Goal: Task Accomplishment & Management: Use online tool/utility

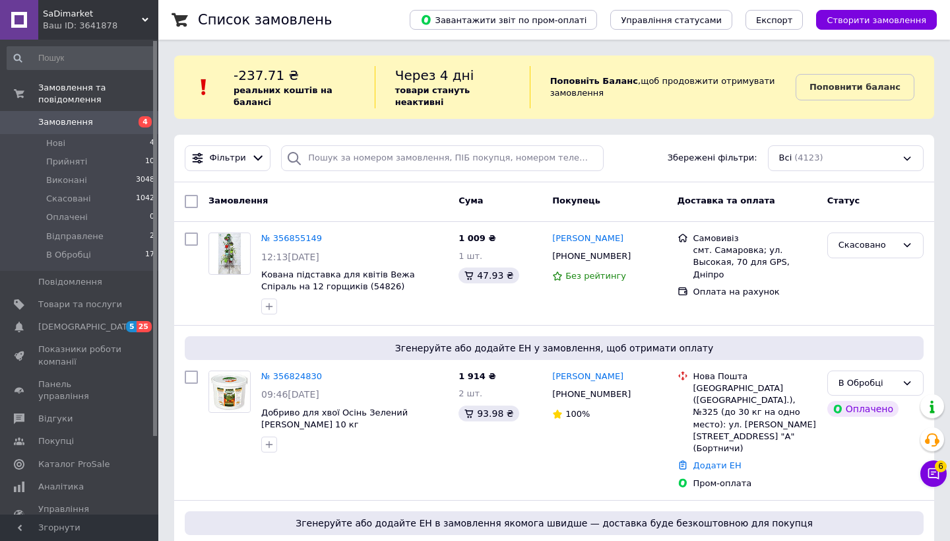
click at [116, 18] on span "SaDimarket" at bounding box center [92, 14] width 99 height 12
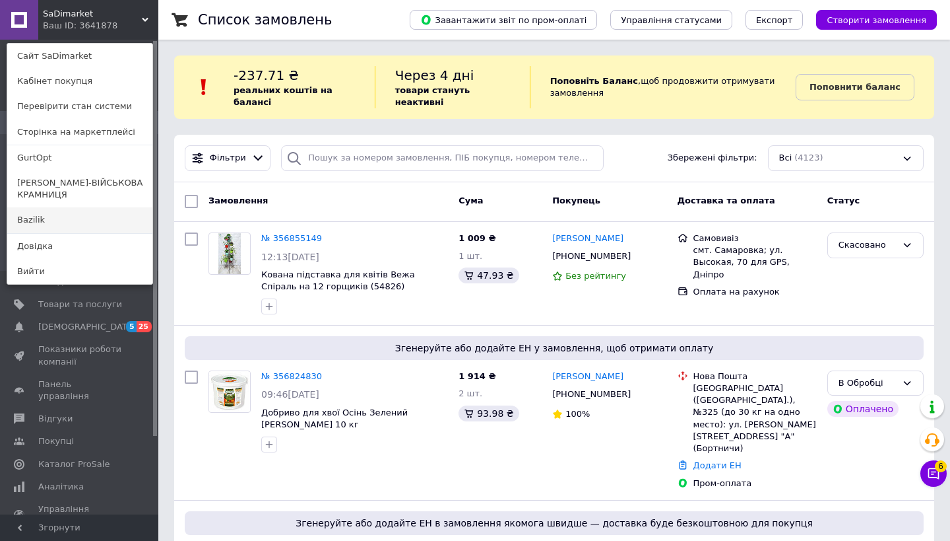
click at [87, 216] on link "Bazilik" at bounding box center [79, 219] width 145 height 25
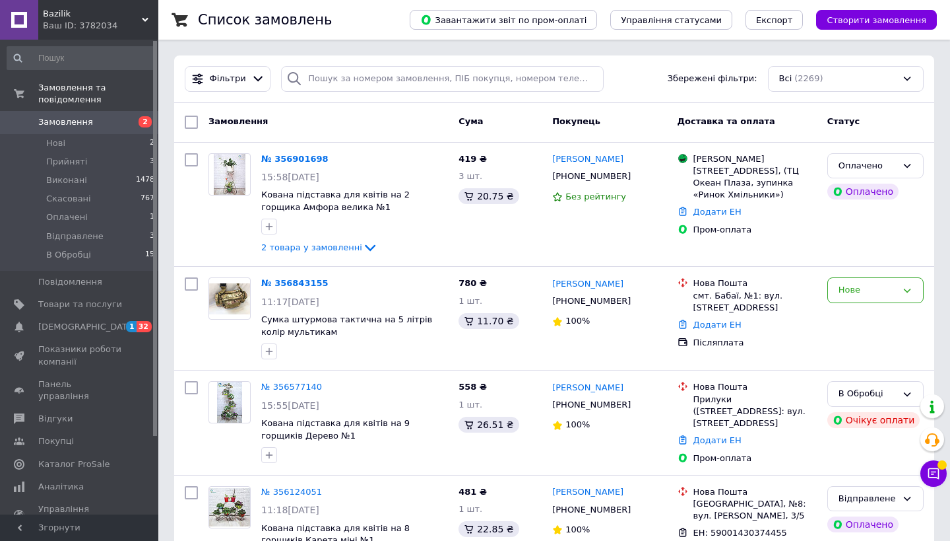
click at [98, 19] on span "Bazilik" at bounding box center [92, 14] width 99 height 12
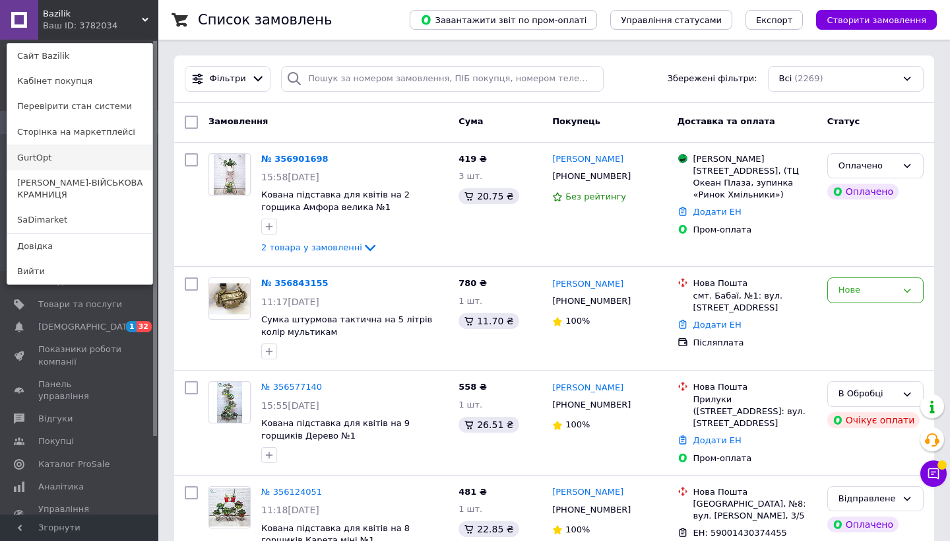
click at [67, 162] on link "GurtOpt" at bounding box center [79, 157] width 145 height 25
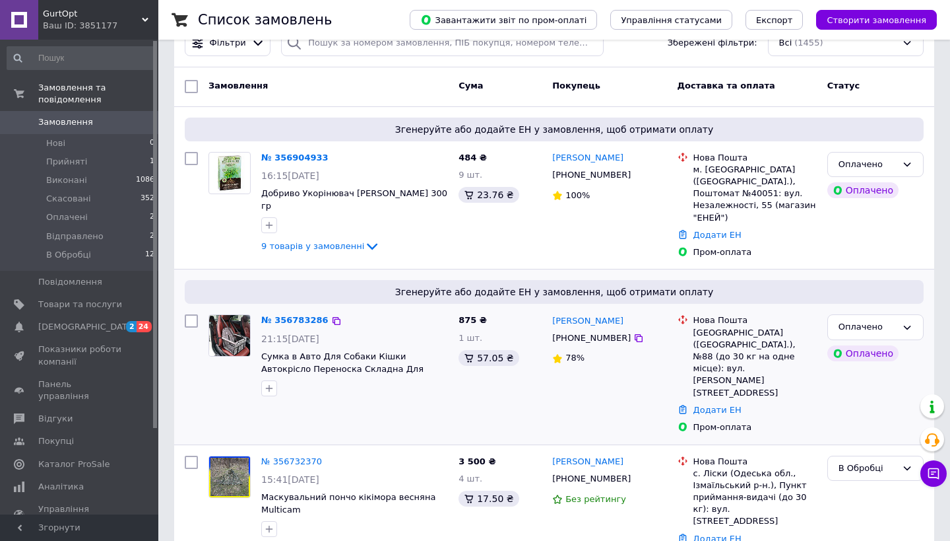
scroll to position [38, 0]
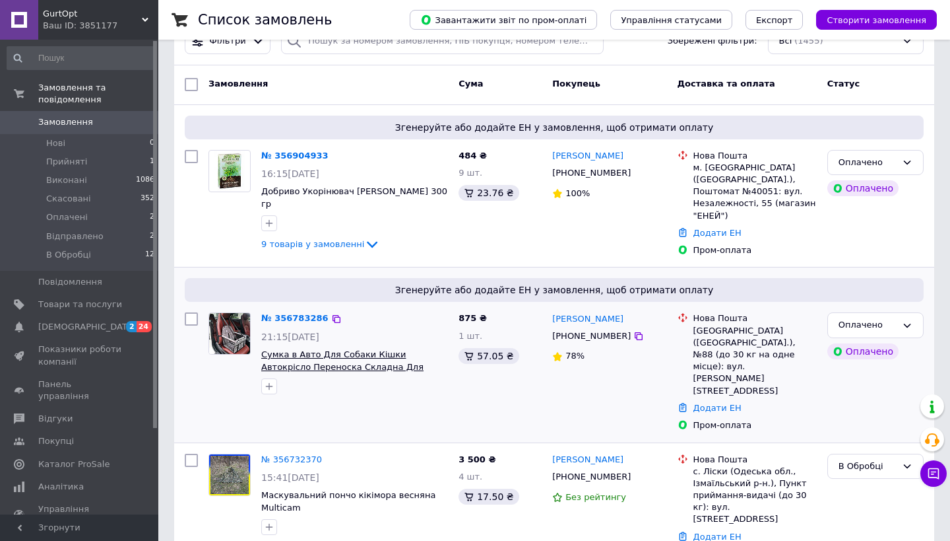
click at [424, 349] on span "Сумка в Авто Для Собаки Кішки Автокрісло Переноска Складна Для Перевезення Твар…" at bounding box center [342, 366] width 162 height 34
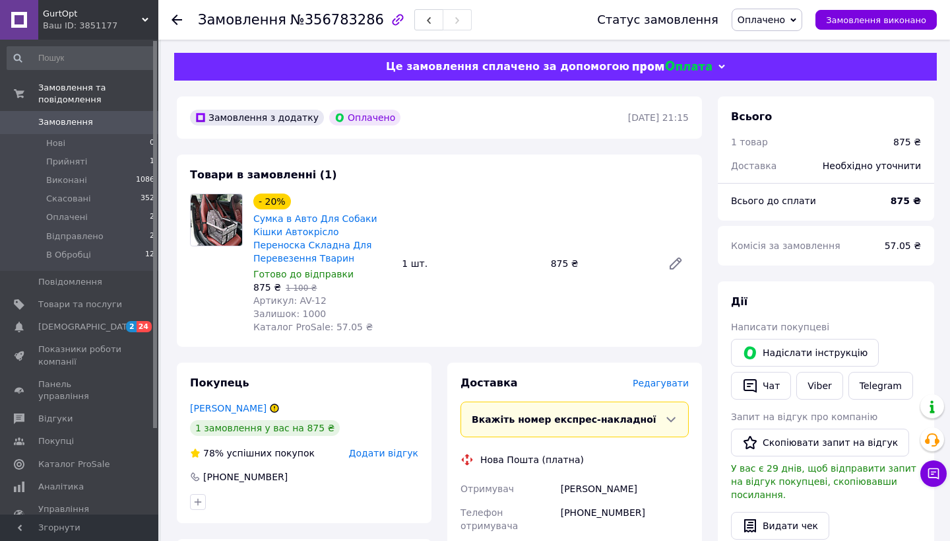
click at [175, 15] on icon at bounding box center [177, 20] width 11 height 11
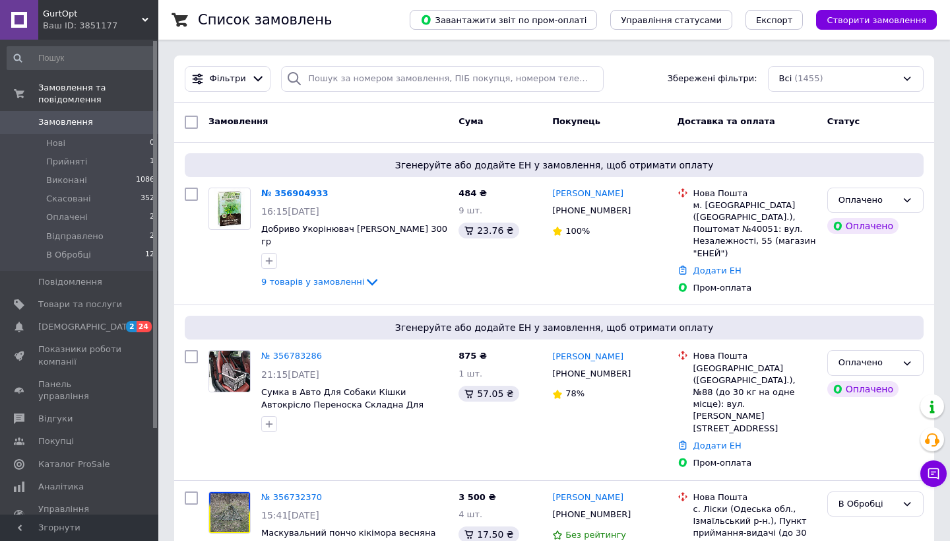
click at [132, 21] on div "Ваш ID: 3851177" at bounding box center [100, 26] width 115 height 12
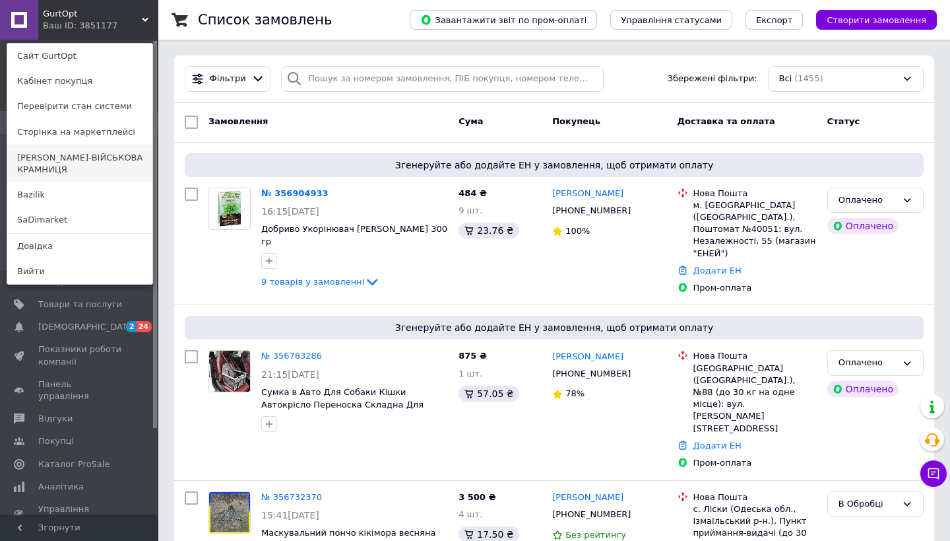
click at [70, 170] on link "[PERSON_NAME]-ВІЙСЬКОВА КРАМНИЦЯ" at bounding box center [79, 163] width 145 height 37
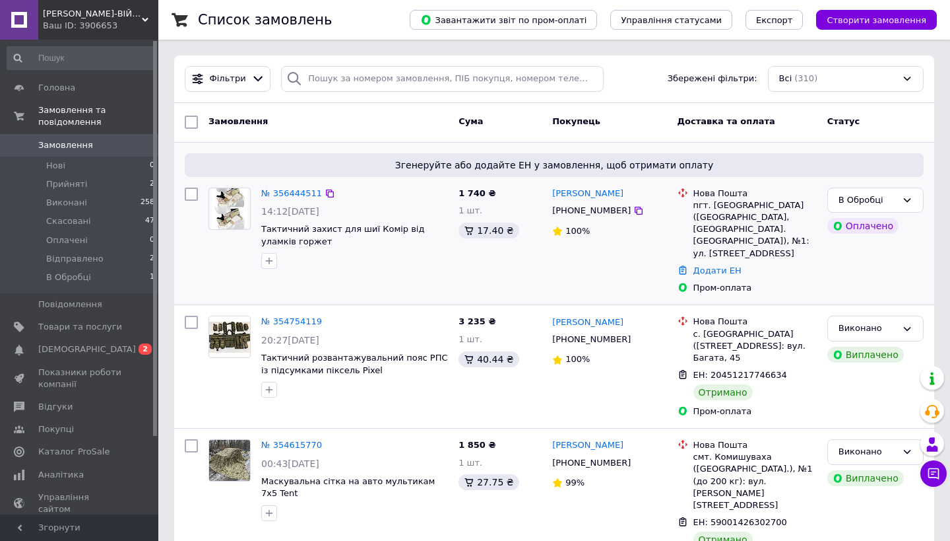
click at [366, 213] on div "14:12, 09.08.2025" at bounding box center [354, 211] width 187 height 13
click at [366, 228] on span "Тактичний захист для шиї Комір від уламків горжет" at bounding box center [342, 235] width 163 height 22
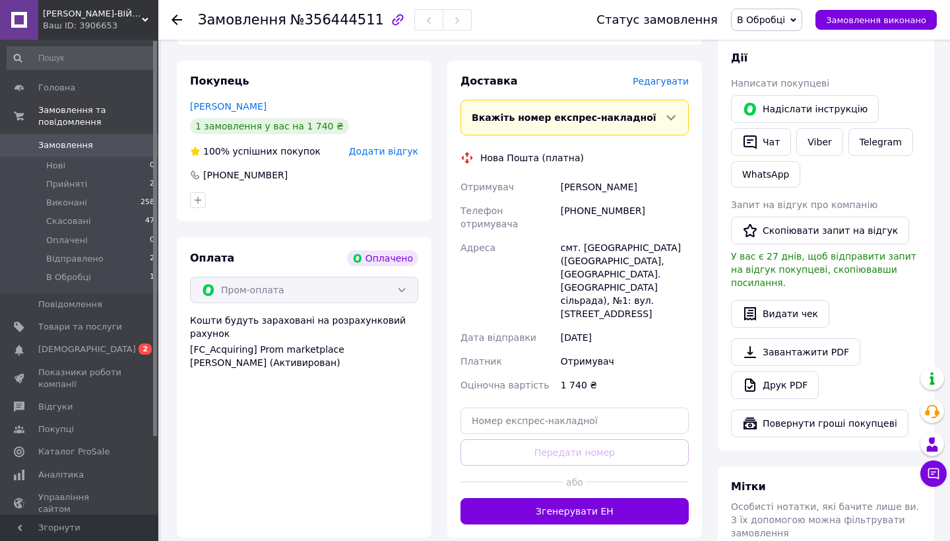
scroll to position [242, 0]
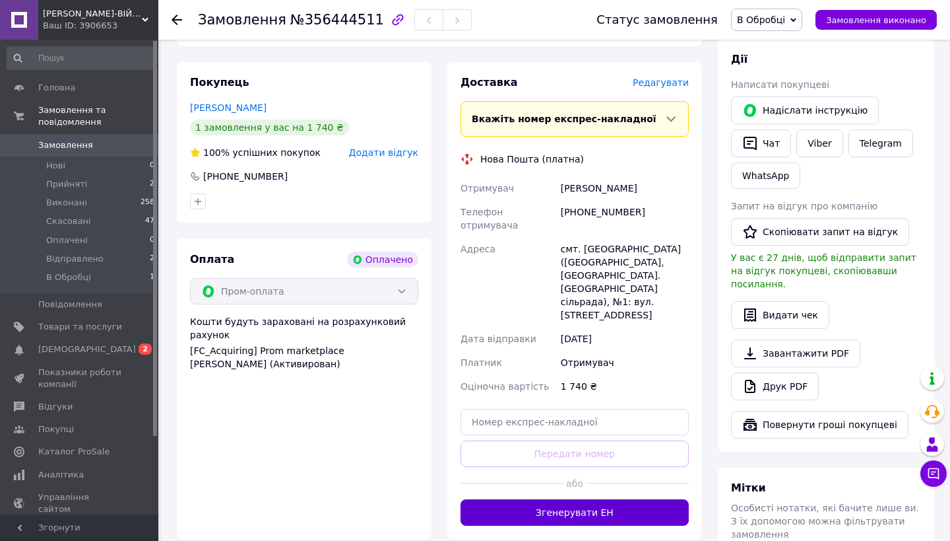
click at [589, 499] on button "Згенерувати ЕН" at bounding box center [575, 512] width 228 height 26
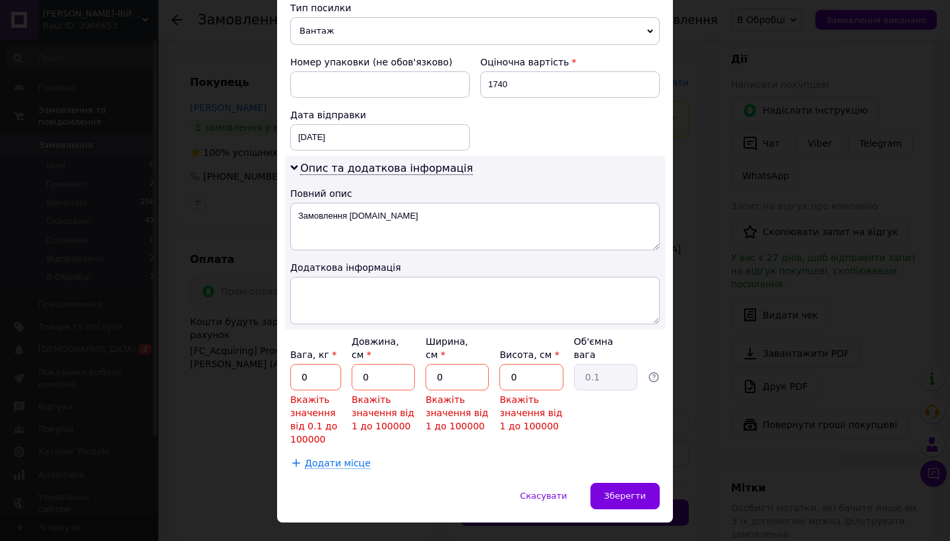
scroll to position [552, 0]
click at [311, 364] on input "0" at bounding box center [315, 377] width 51 height 26
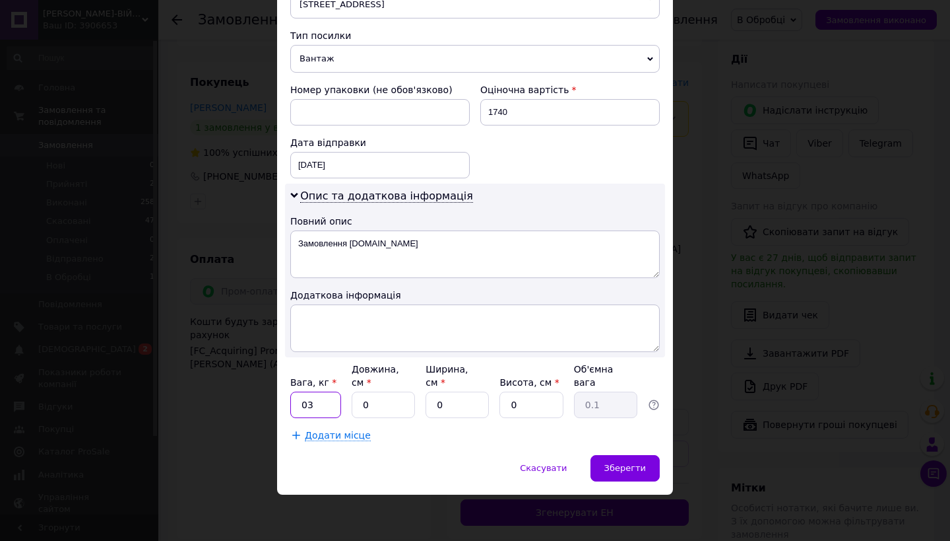
scroll to position [511, 0]
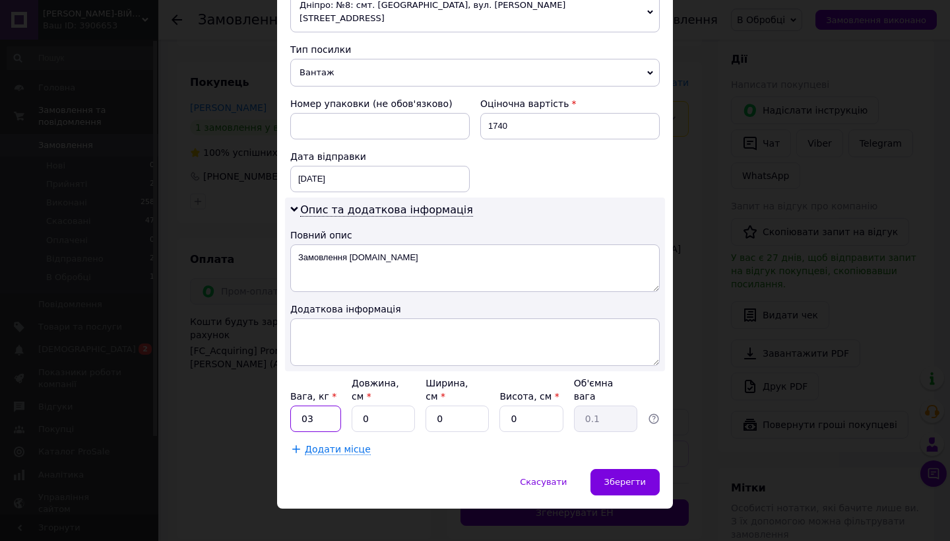
type input "0"
type input "2"
click at [372, 410] on input "0" at bounding box center [383, 418] width 63 height 26
type input "2"
type input "0.1"
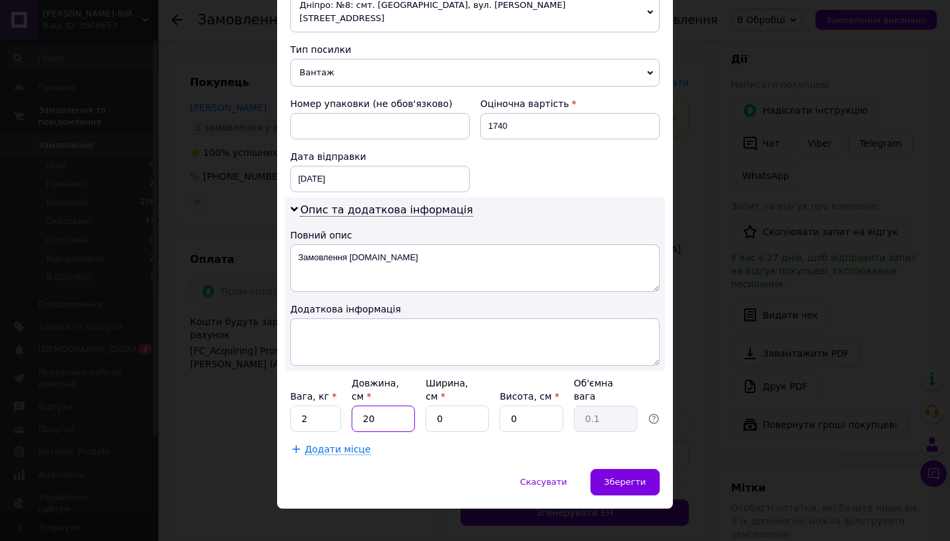
type input "20"
click at [447, 412] on input "0" at bounding box center [457, 418] width 63 height 26
type input "3"
type input "0.1"
type input "30"
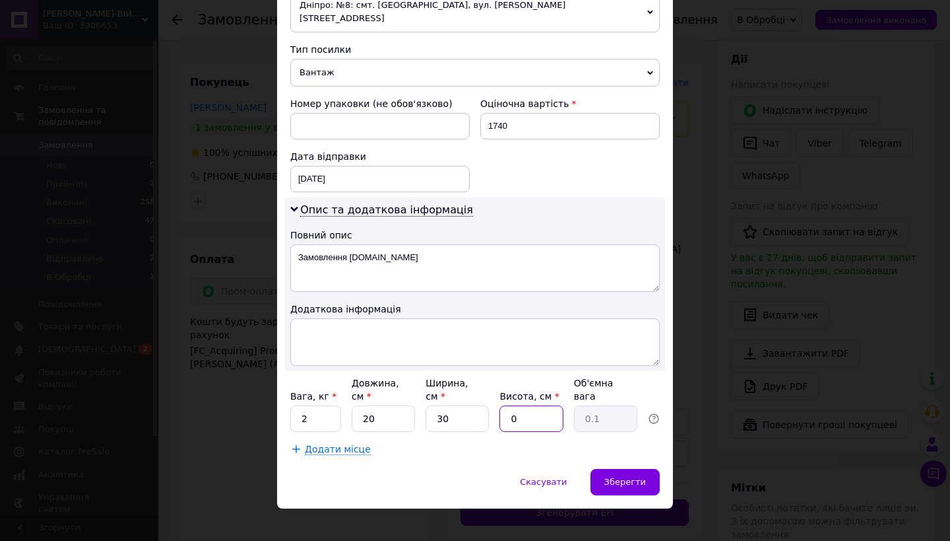
click at [529, 416] on input "0" at bounding box center [531, 418] width 63 height 26
type input "1"
type input "0.15"
type input "10"
type input "1.5"
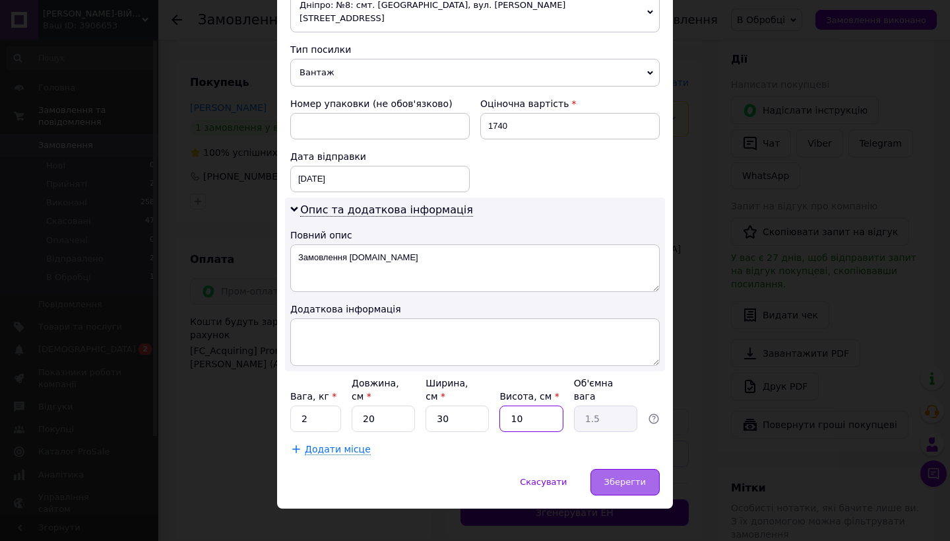
type input "10"
click at [630, 473] on div "Зберегти" at bounding box center [625, 482] width 69 height 26
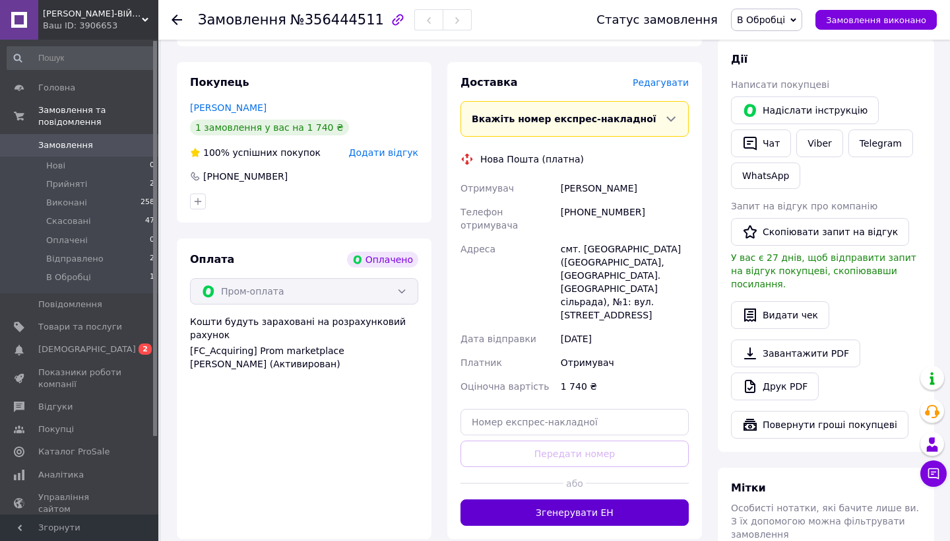
click at [605, 499] on button "Згенерувати ЕН" at bounding box center [575, 512] width 228 height 26
